Goal: Information Seeking & Learning: Understand process/instructions

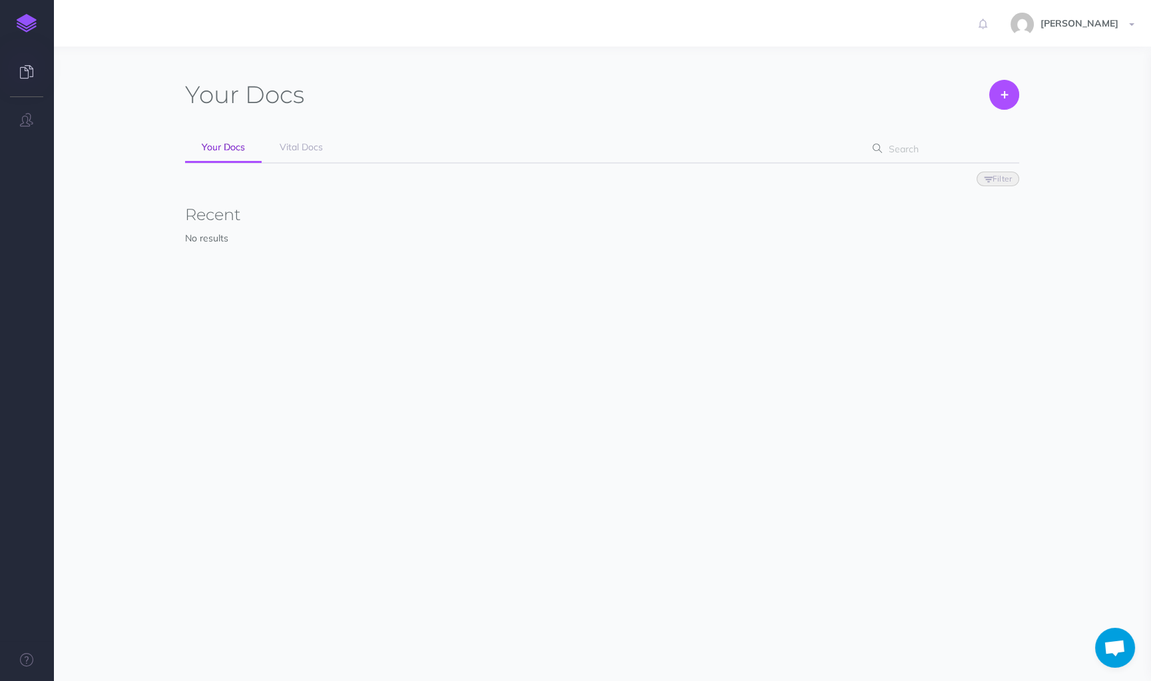
click at [305, 116] on div "Your Docs Create Import Your Docs Vital Docs Filter Status Published Drafts Rec…" at bounding box center [602, 187] width 834 height 214
click at [304, 159] on link "Vital Docs" at bounding box center [301, 148] width 77 height 30
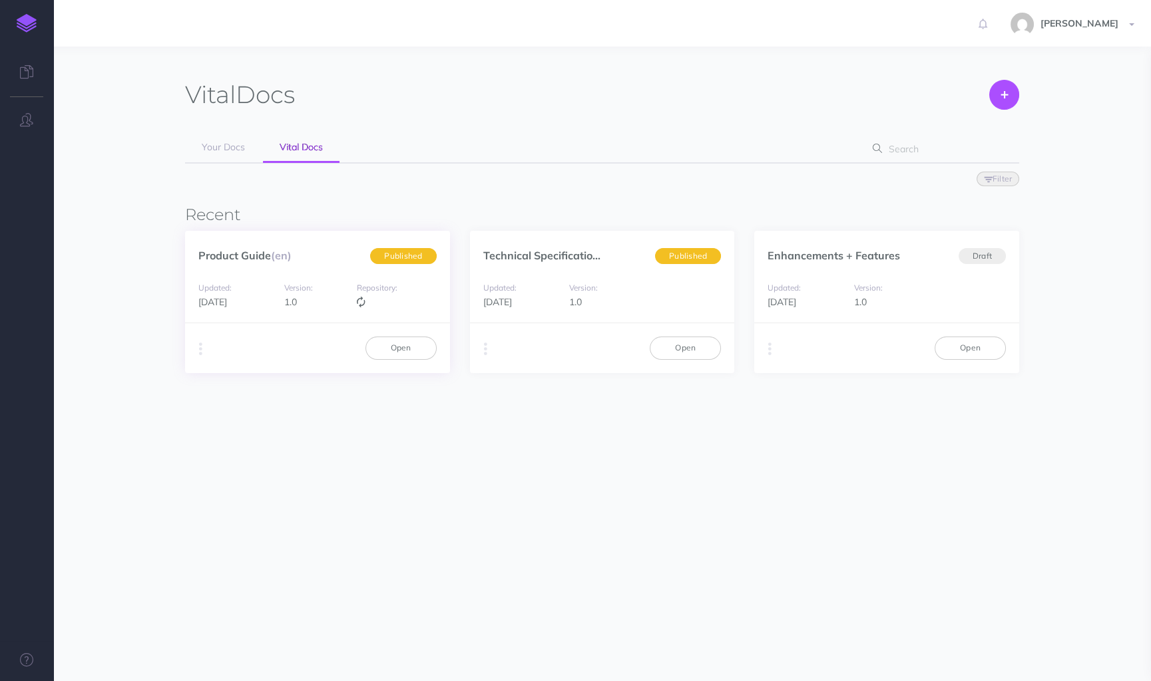
click at [321, 278] on div "Updated: 2 days ago Version: 1.0 Repository:" at bounding box center [317, 295] width 265 height 57
click at [387, 347] on link "Open" at bounding box center [400, 348] width 71 height 23
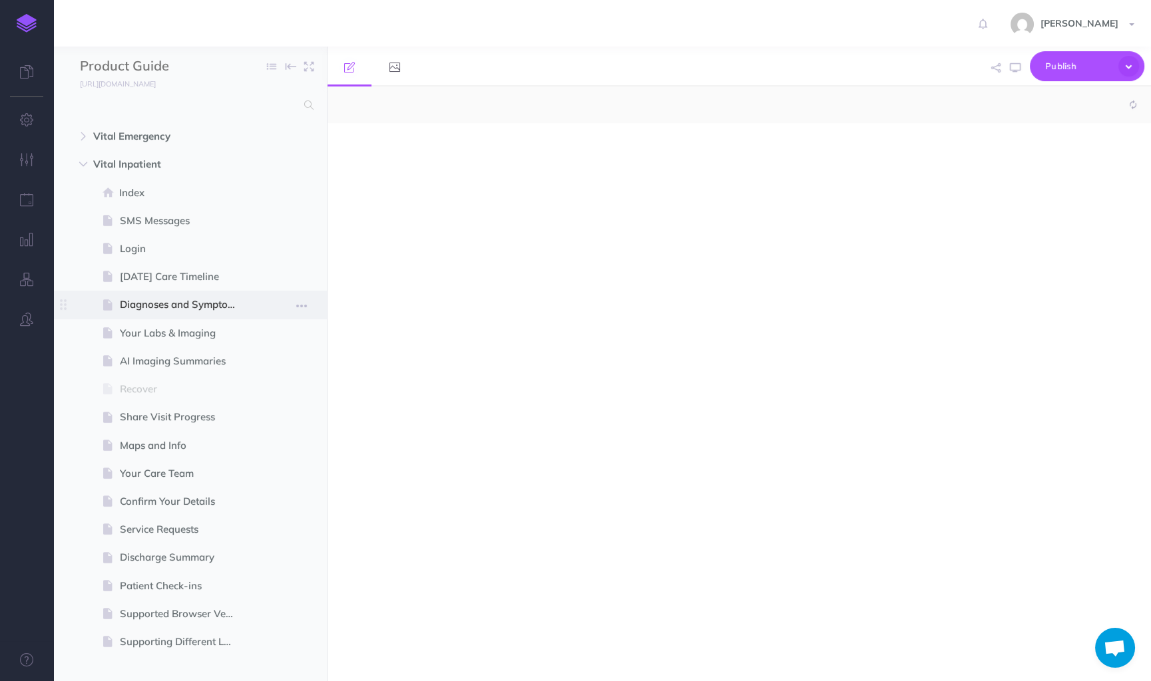
select select "null"
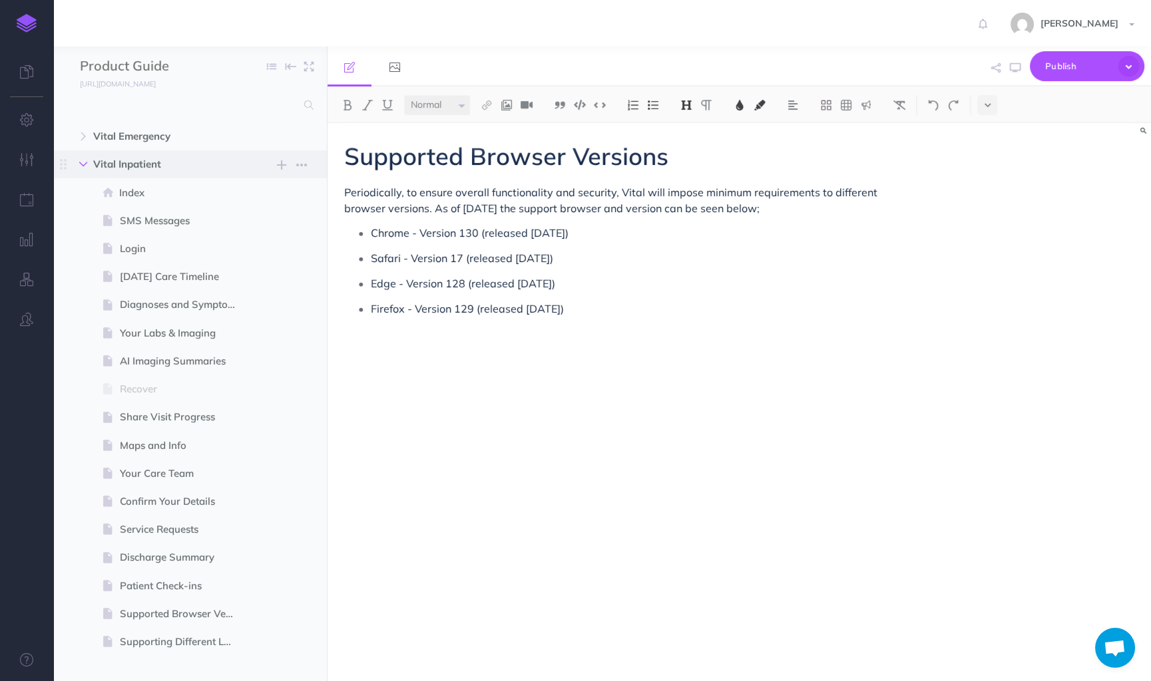
click at [83, 170] on button "button" at bounding box center [83, 164] width 24 height 16
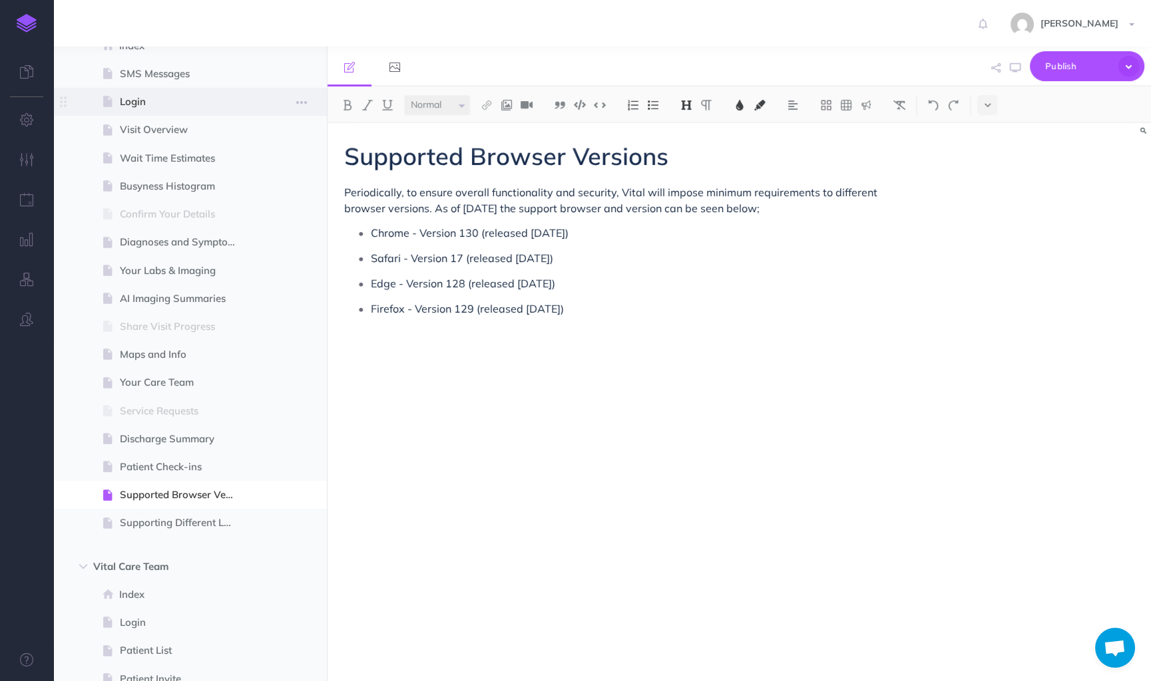
scroll to position [177, 0]
click at [168, 256] on span at bounding box center [190, 268] width 274 height 28
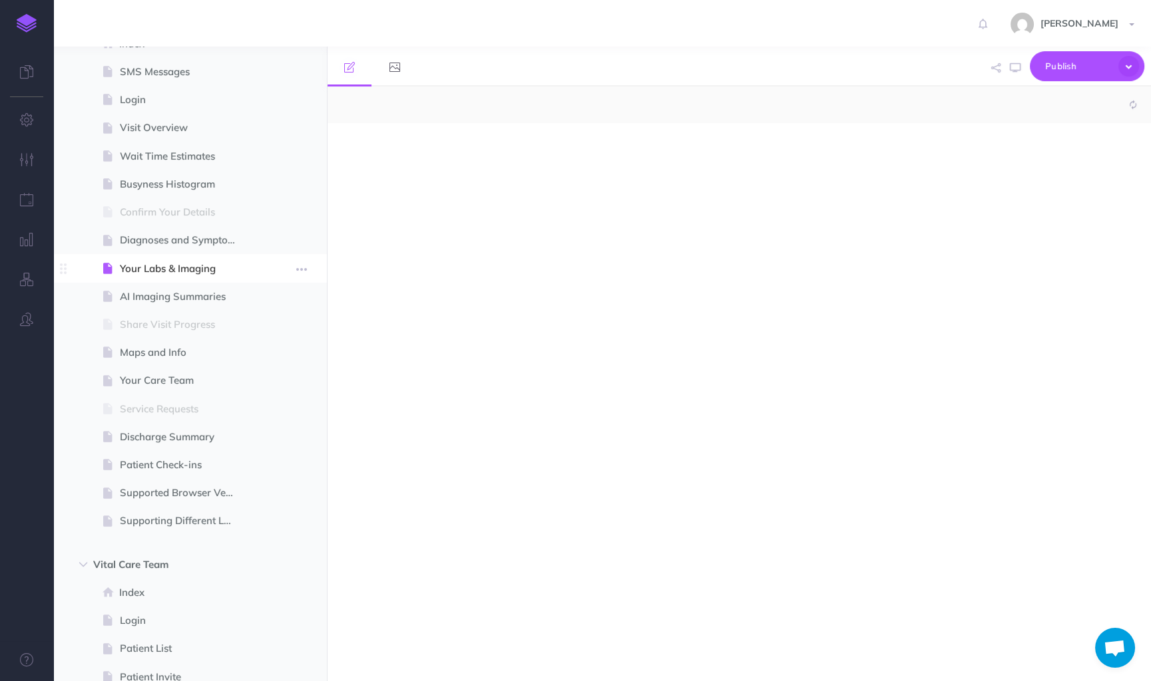
select select "null"
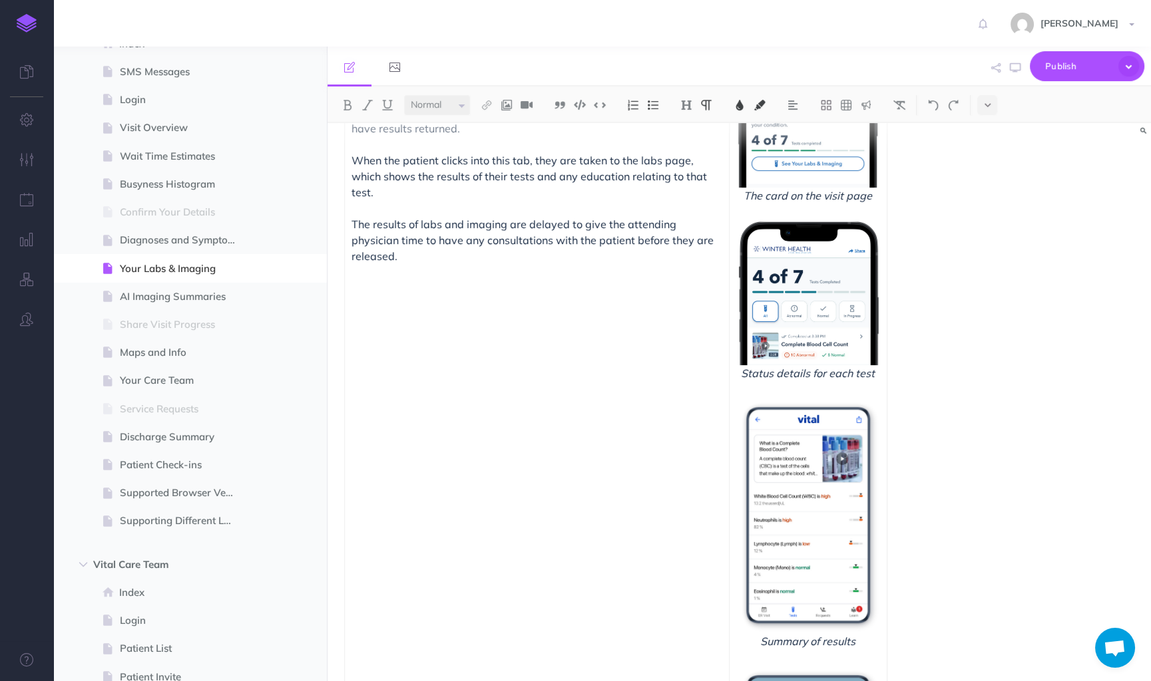
scroll to position [856, 0]
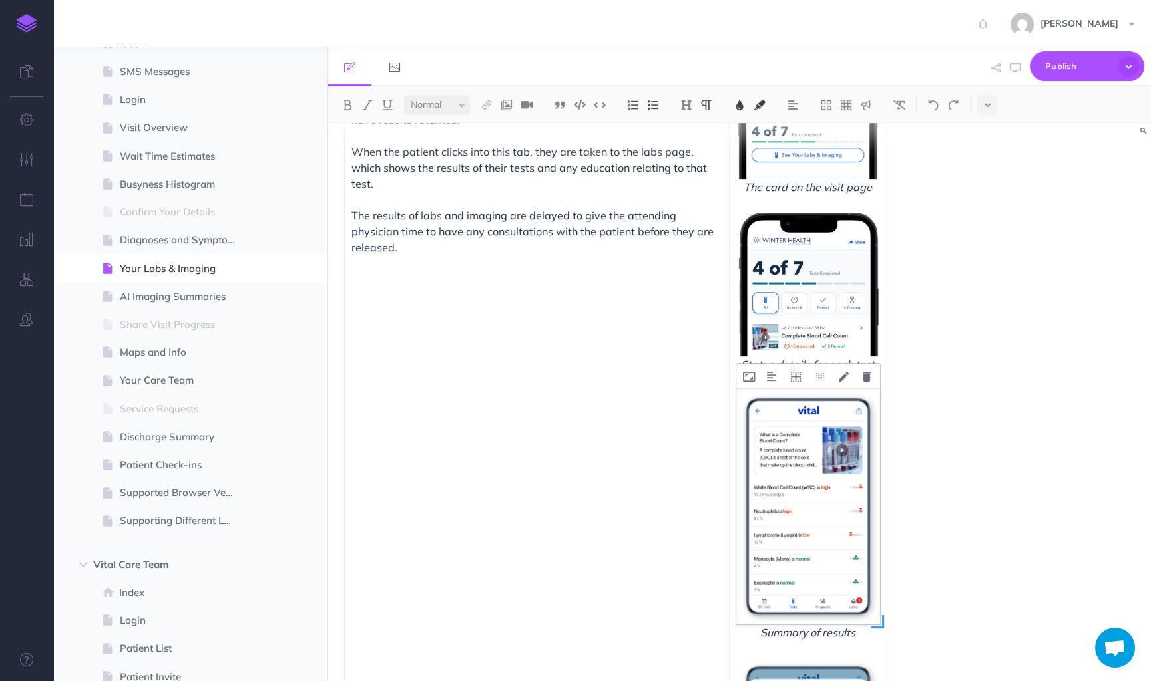
click at [870, 616] on span at bounding box center [876, 622] width 13 height 13
click at [736, 401] on img at bounding box center [808, 507] width 144 height 237
drag, startPoint x: 866, startPoint y: 466, endPoint x: 733, endPoint y: 373, distance: 162.8
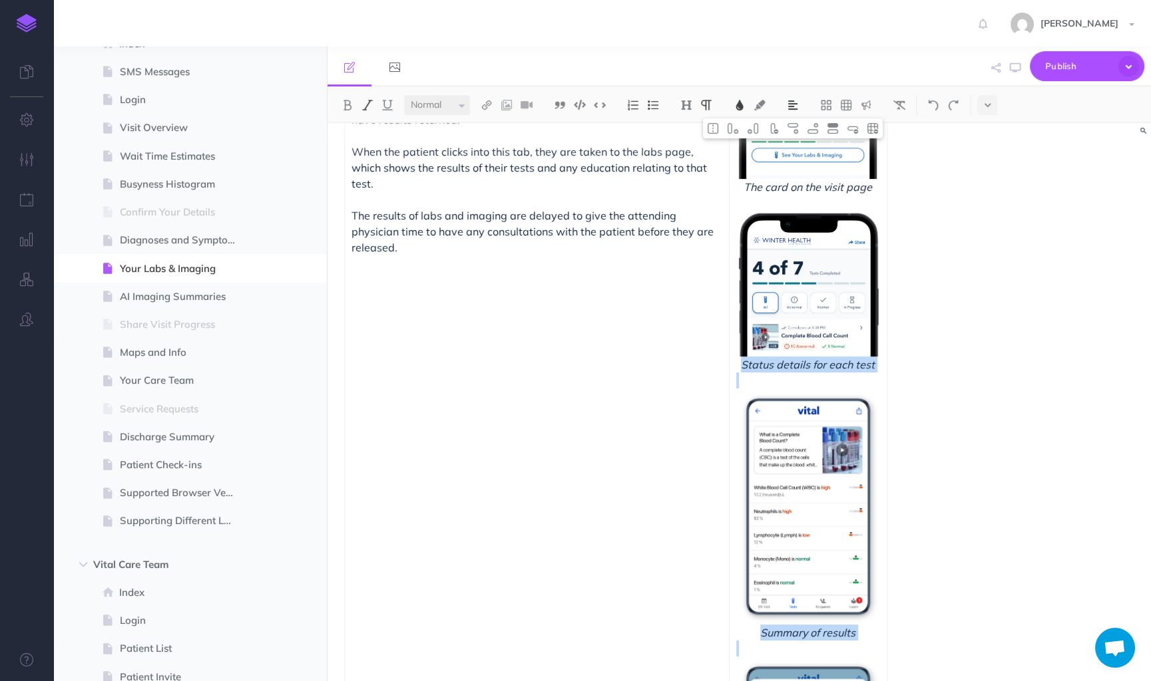
click at [733, 372] on td "The card on the visit page Status details for each test Summary of results Deta…" at bounding box center [808, 487] width 158 height 860
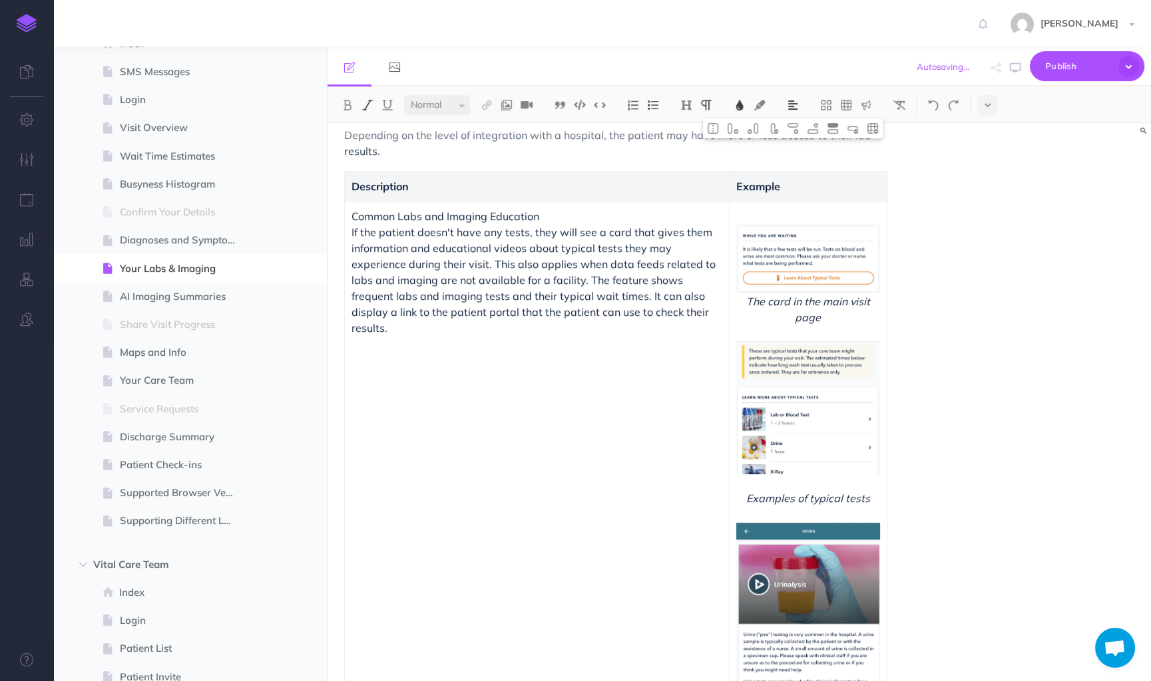
scroll to position [104, 0]
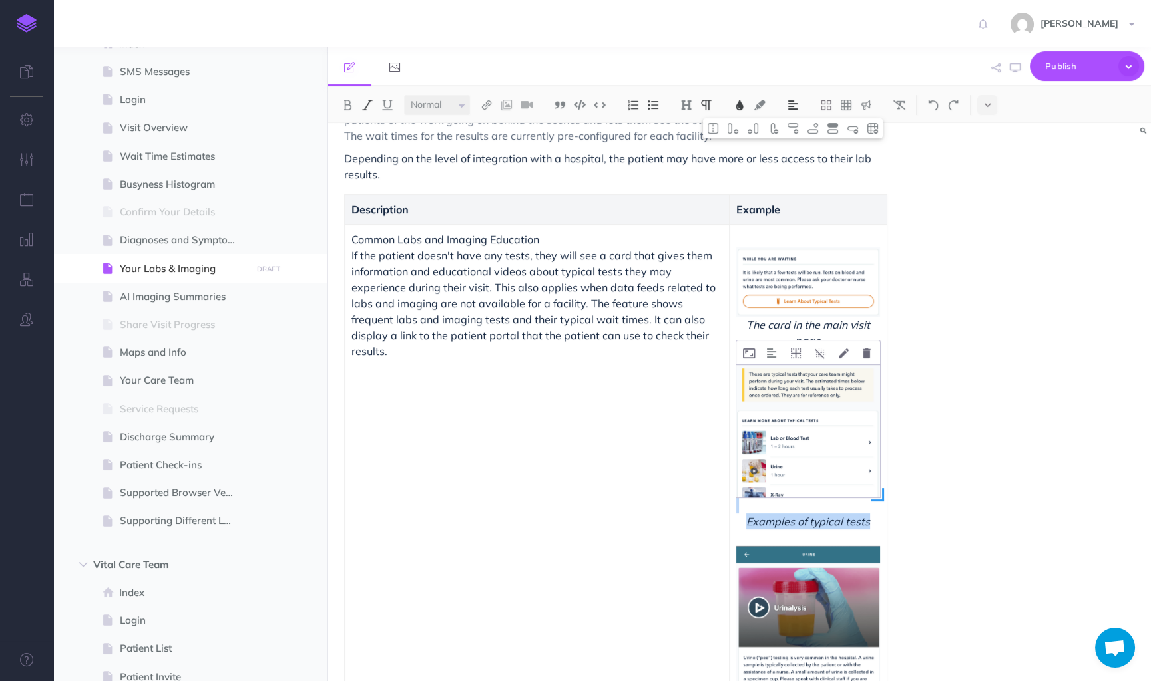
drag, startPoint x: 870, startPoint y: 521, endPoint x: 787, endPoint y: 400, distance: 146.6
click at [787, 400] on td "The card in the main visit page Examples of typical tests Information about the…" at bounding box center [808, 516] width 158 height 584
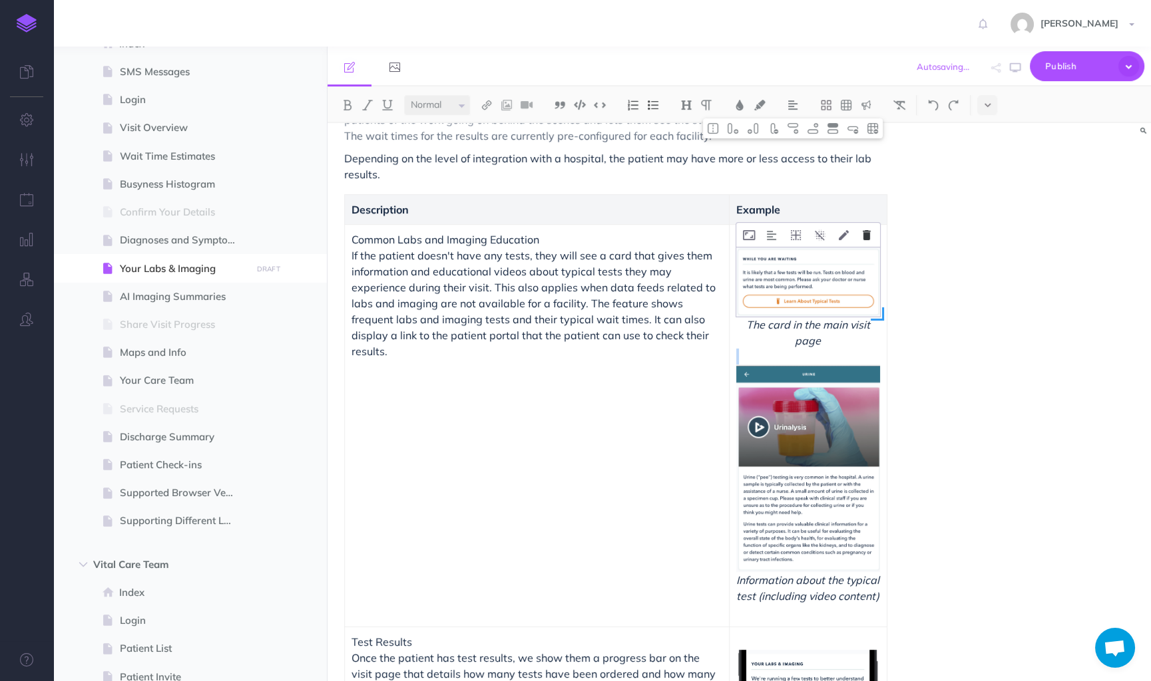
click at [868, 231] on icon at bounding box center [866, 235] width 8 height 10
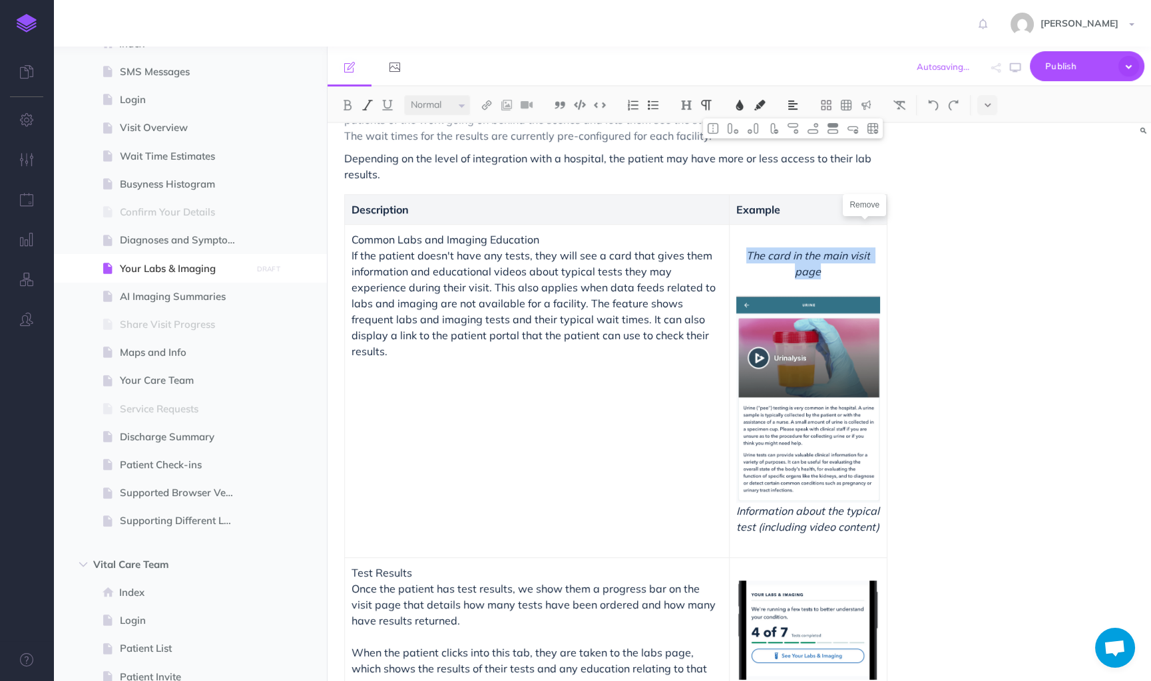
drag, startPoint x: 850, startPoint y: 277, endPoint x: 751, endPoint y: 246, distance: 104.0
click at [751, 248] on span "The card in the main visit page" at bounding box center [808, 264] width 144 height 32
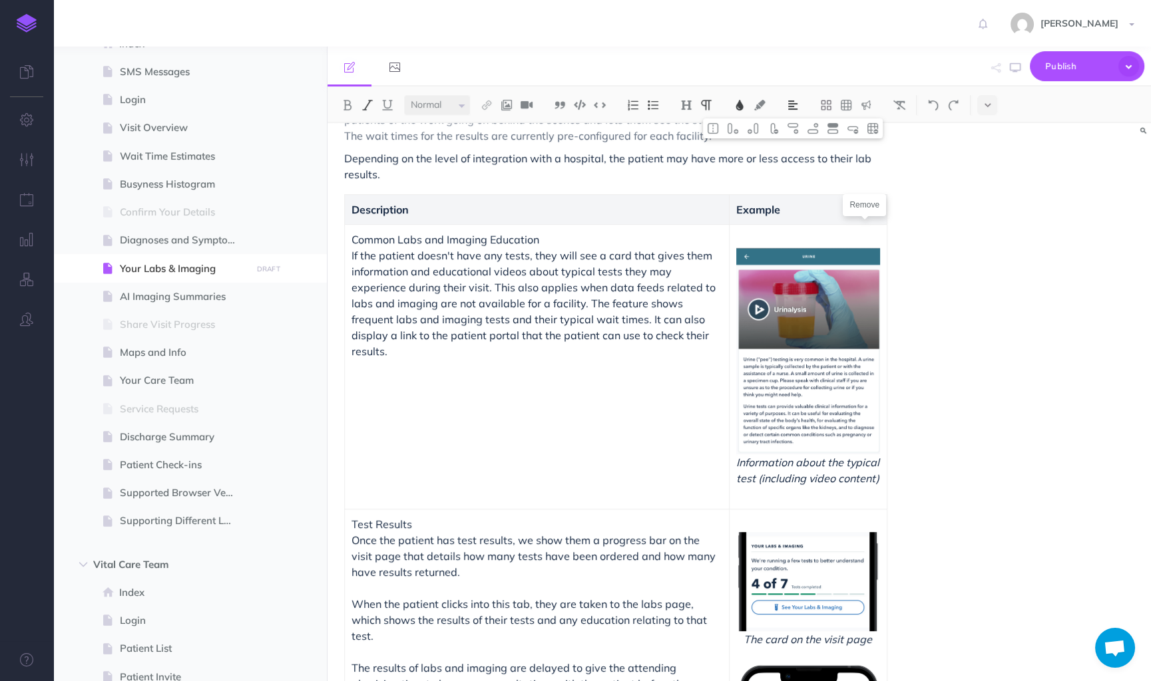
click at [731, 264] on td "Information about the typical test (including video content)" at bounding box center [808, 366] width 158 height 285
click at [561, 317] on span "If the patient doesn't have any tests, they will see a card that gives them inf…" at bounding box center [534, 303] width 367 height 109
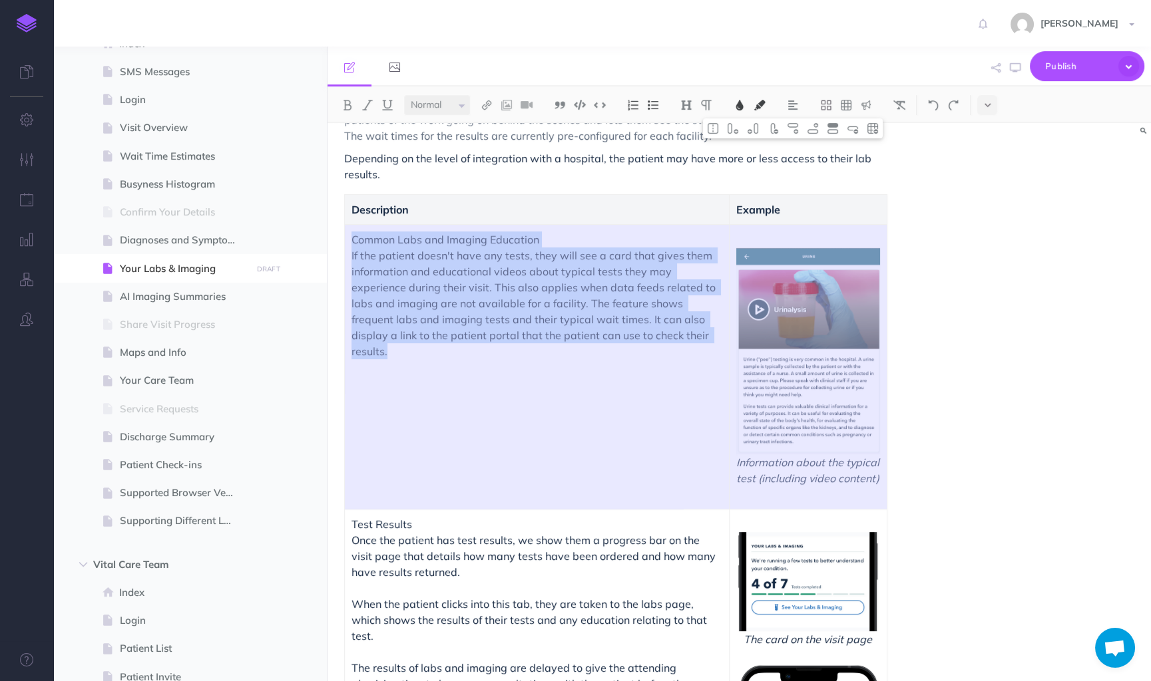
drag, startPoint x: 815, startPoint y: 504, endPoint x: 498, endPoint y: 319, distance: 366.6
click at [498, 319] on tr "Common Labs and Imaging Education If the patient doesn't have any tests, they w…" at bounding box center [616, 366] width 542 height 285
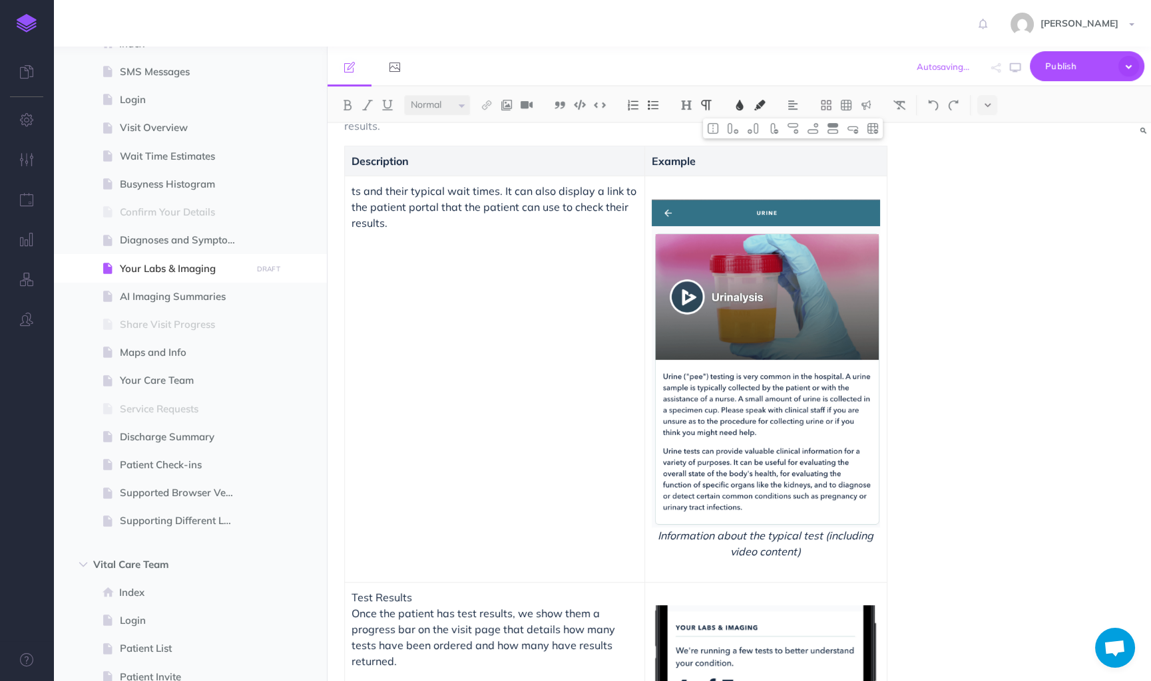
scroll to position [164, 0]
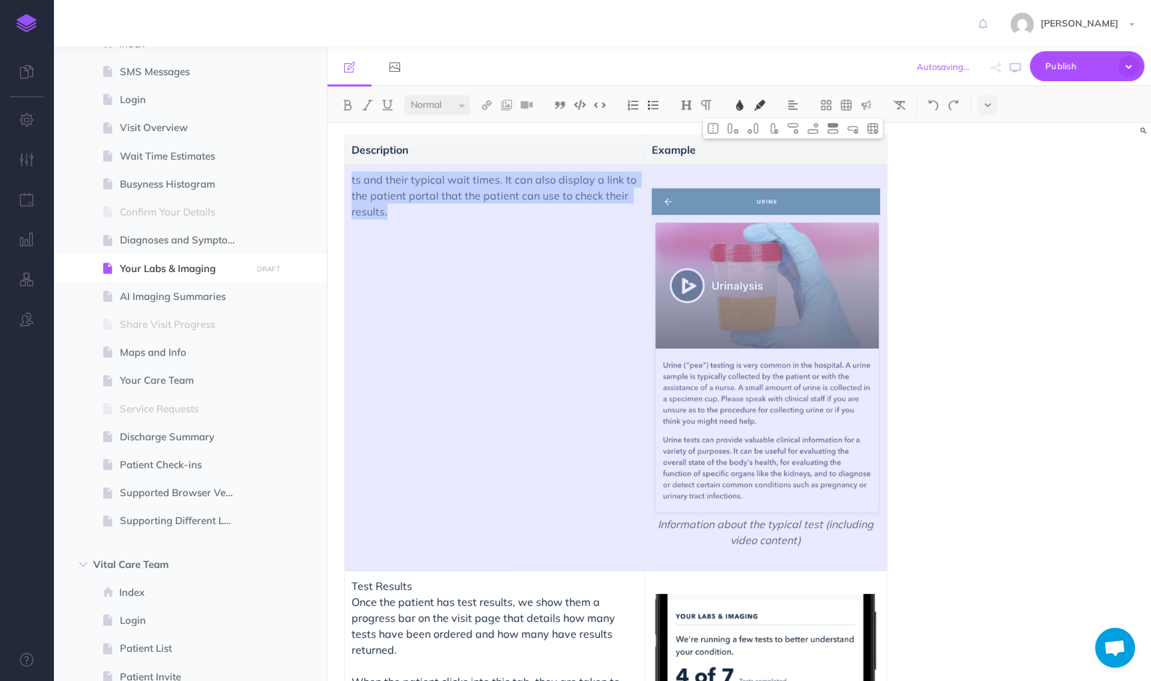
drag, startPoint x: 845, startPoint y: 555, endPoint x: 479, endPoint y: 262, distance: 469.1
click at [479, 262] on tr "ts and their typical wait times. It can also display a link to the patient port…" at bounding box center [616, 367] width 542 height 407
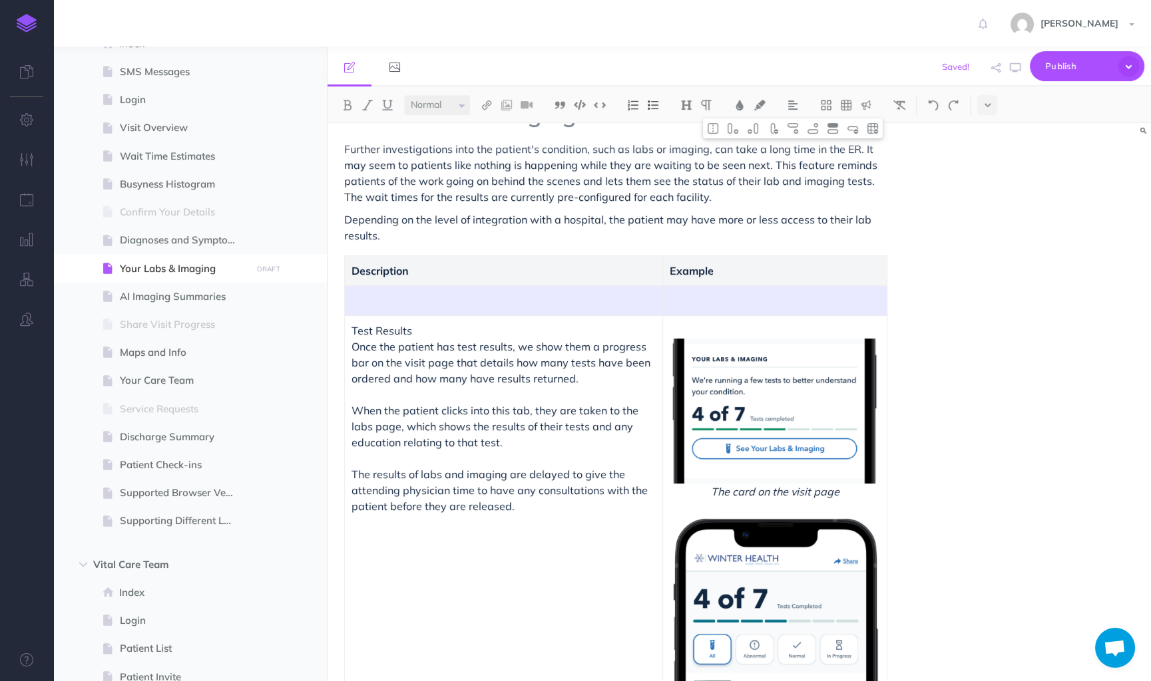
scroll to position [21, 0]
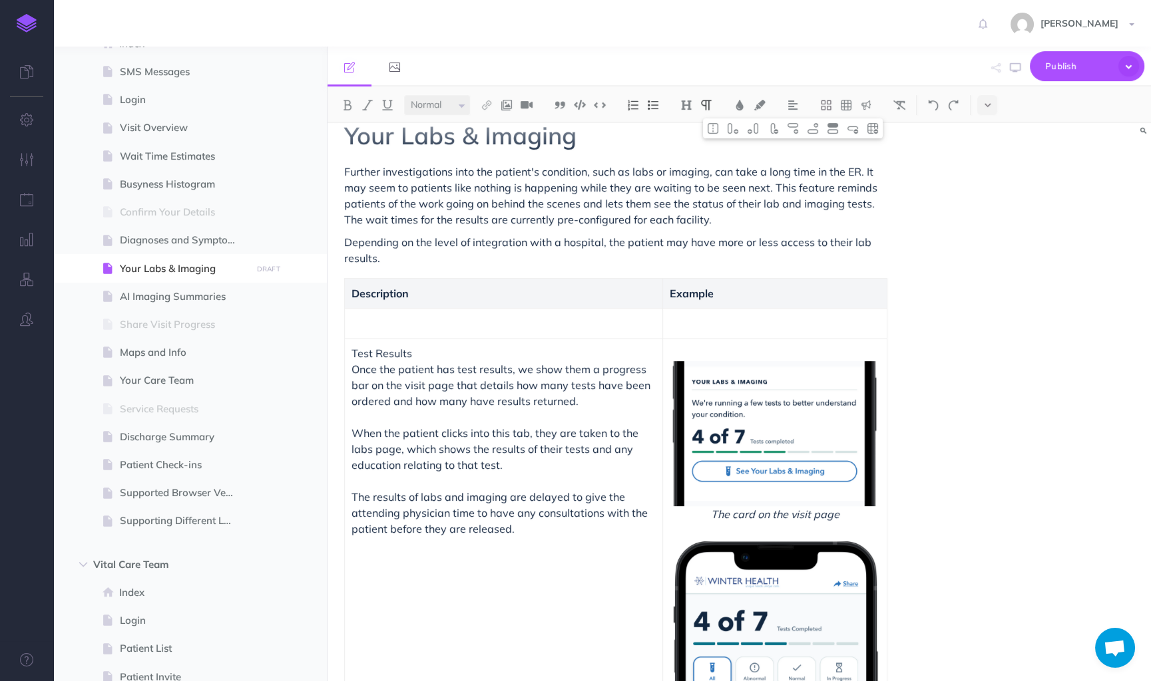
click at [528, 323] on p at bounding box center [503, 323] width 304 height 16
click at [615, 443] on span "Once the patient has test results, we show them a progress bar on the visit pag…" at bounding box center [501, 417] width 301 height 109
click at [394, 326] on p at bounding box center [503, 323] width 304 height 16
click at [395, 327] on p at bounding box center [503, 323] width 304 height 16
click at [857, 132] on img at bounding box center [852, 128] width 12 height 11
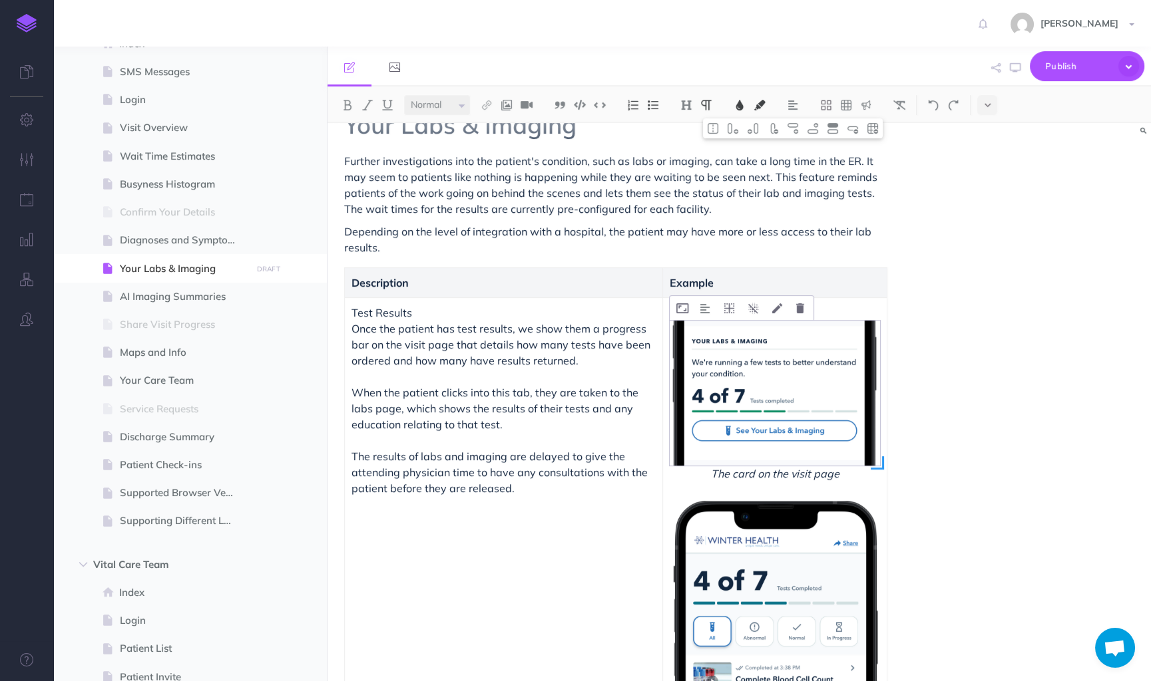
scroll to position [30, 0]
